Goal: Transaction & Acquisition: Register for event/course

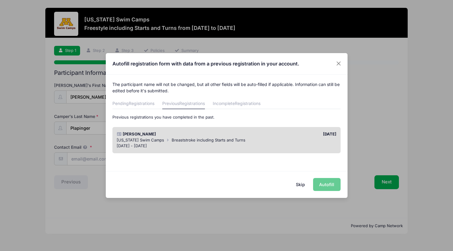
click at [277, 137] on div "Minnesota Swim Camps Breaststroke including Starts and Turns" at bounding box center [227, 140] width 220 height 6
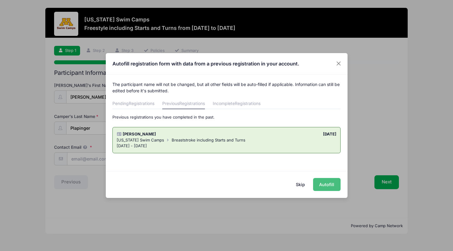
click at [326, 183] on button "Autofill" at bounding box center [326, 184] width 27 height 13
type input "stplapinger@icloud.com"
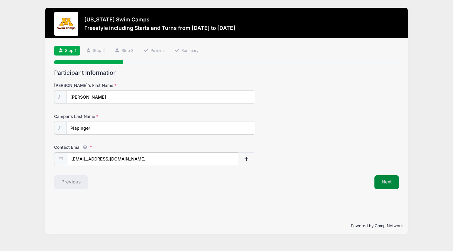
click at [387, 184] on button "Next" at bounding box center [386, 182] width 24 height 14
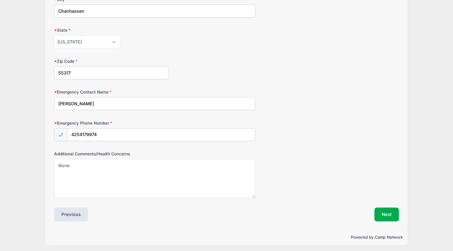
scroll to position [272, 0]
click at [389, 215] on button "Next" at bounding box center [386, 215] width 24 height 14
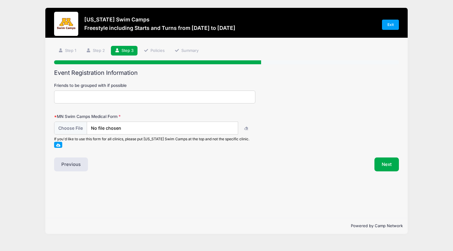
scroll to position [0, 0]
click at [68, 129] on input "file" at bounding box center [146, 128] width 184 height 13
type input "C:\fakepath\UM Swim Camp Medical Release.pdf"
click at [394, 166] on button "Next" at bounding box center [386, 165] width 24 height 14
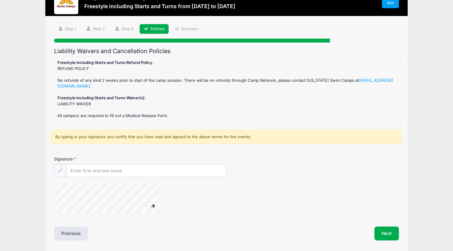
scroll to position [27, 0]
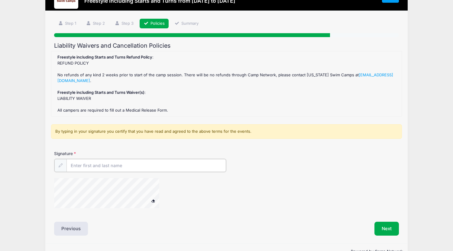
click at [198, 165] on input "Signature" at bounding box center [145, 165] width 159 height 13
type input "Jennifer Plapinger"
click at [263, 200] on div at bounding box center [169, 194] width 230 height 32
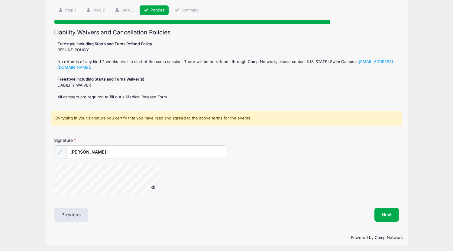
scroll to position [40, 0]
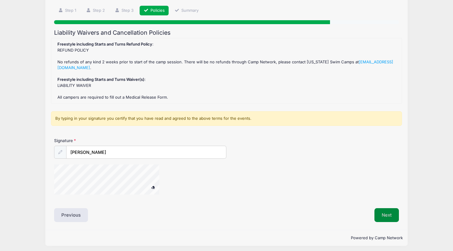
click at [393, 215] on button "Next" at bounding box center [386, 215] width 24 height 14
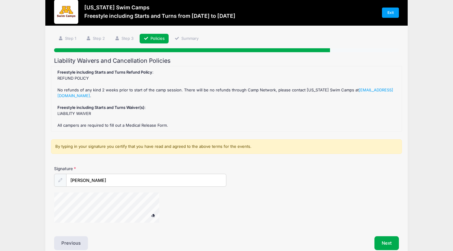
scroll to position [10, 0]
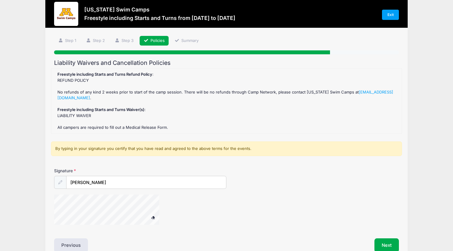
click at [160, 130] on div "Freestyle including Starts and Turns Refund Policy : REFUND POLICY No refunds o…" at bounding box center [226, 101] width 350 height 66
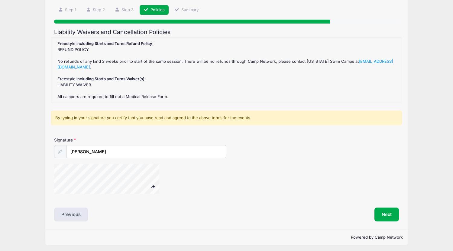
scroll to position [40, 0]
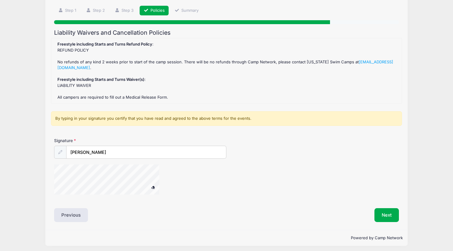
click at [87, 118] on div "By typing in your signature you certify that you have read and agreed to the ab…" at bounding box center [226, 118] width 350 height 14
click at [154, 186] on span at bounding box center [153, 187] width 4 height 3
click at [384, 211] on button "Next" at bounding box center [386, 215] width 24 height 14
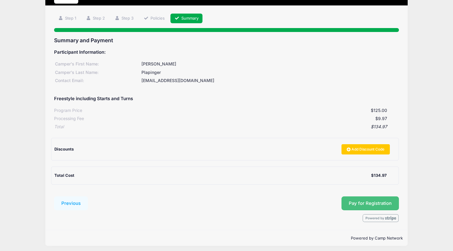
scroll to position [32, 0]
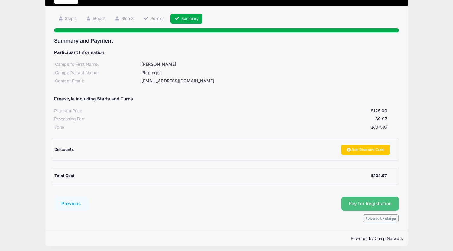
click at [370, 200] on button "Pay for Registration" at bounding box center [369, 204] width 57 height 14
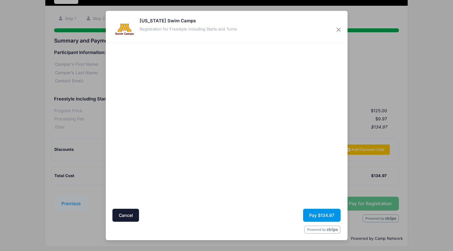
click at [325, 215] on button "Pay $134.97" at bounding box center [321, 215] width 37 height 13
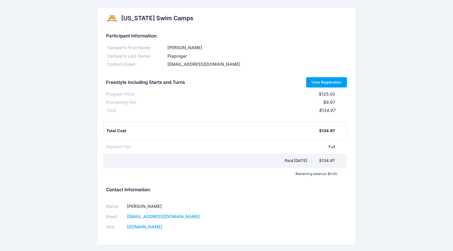
click at [330, 80] on link "View Registration" at bounding box center [326, 82] width 41 height 10
